Goal: Find specific page/section: Find specific page/section

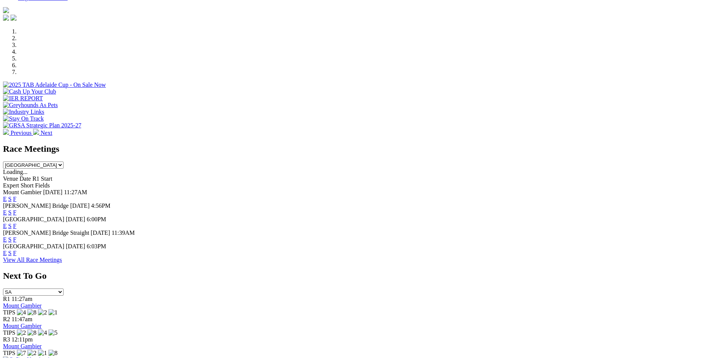
scroll to position [250, 0]
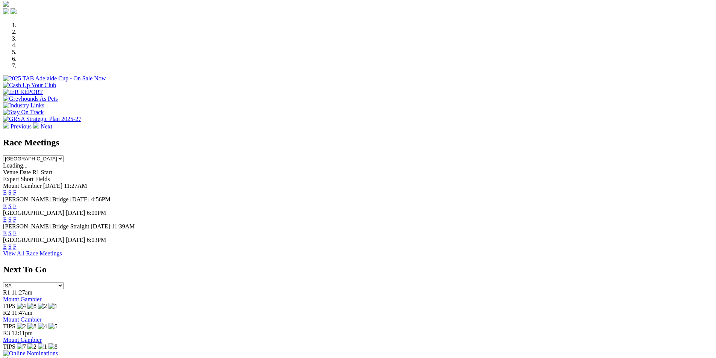
click at [17, 203] on link "F" at bounding box center [14, 206] width 3 height 6
